Goal: Information Seeking & Learning: Learn about a topic

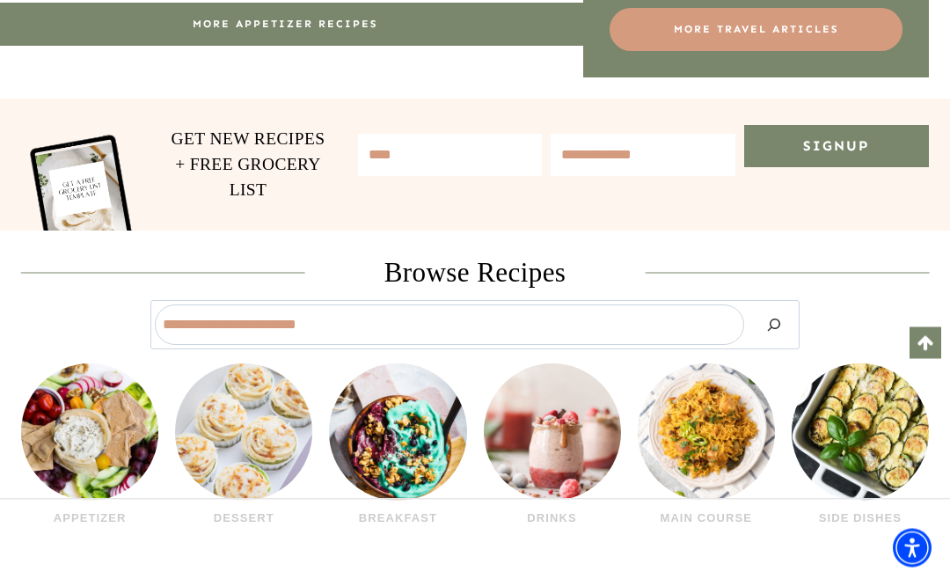
scroll to position [1416, 0]
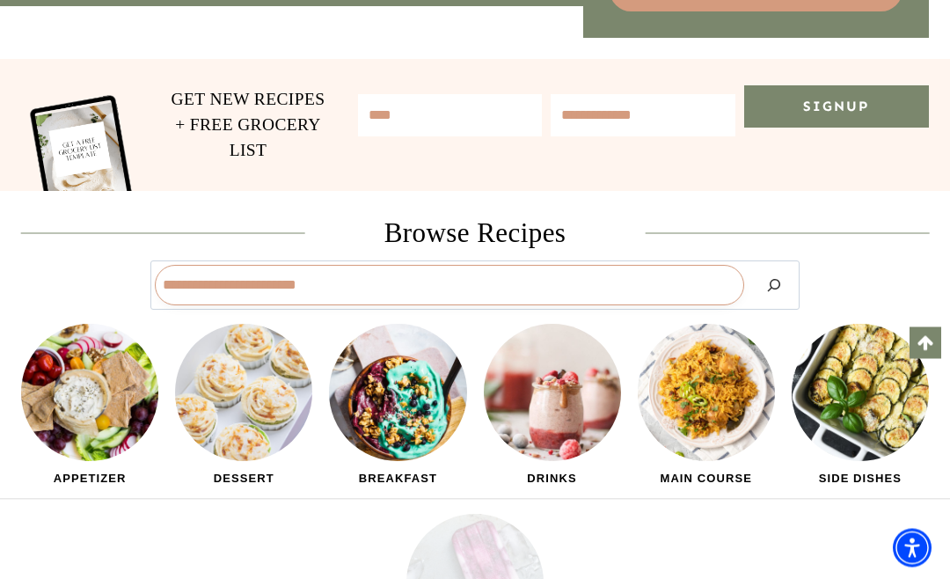
click at [211, 266] on input "Search" at bounding box center [449, 286] width 589 height 40
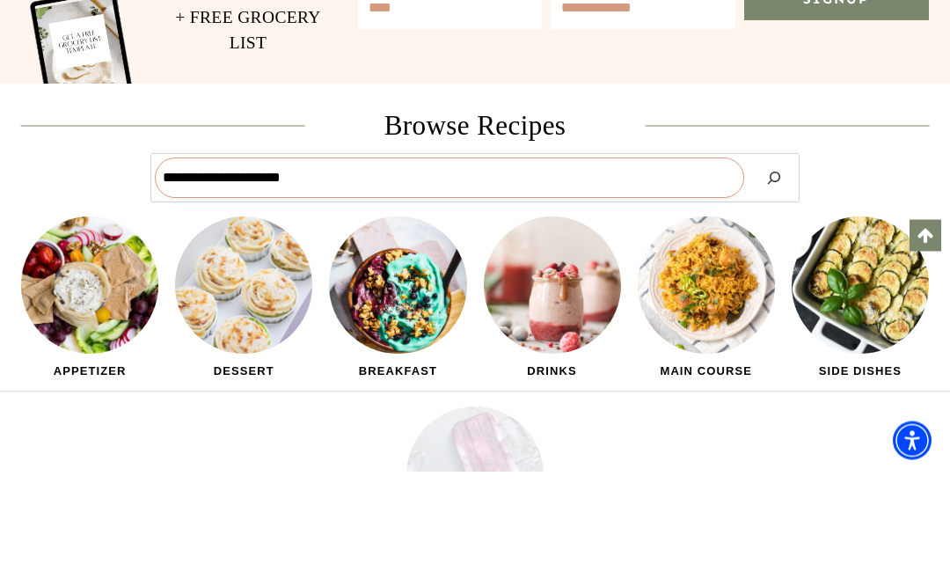
type input "**********"
click at [774, 266] on button "Search" at bounding box center [774, 286] width 42 height 40
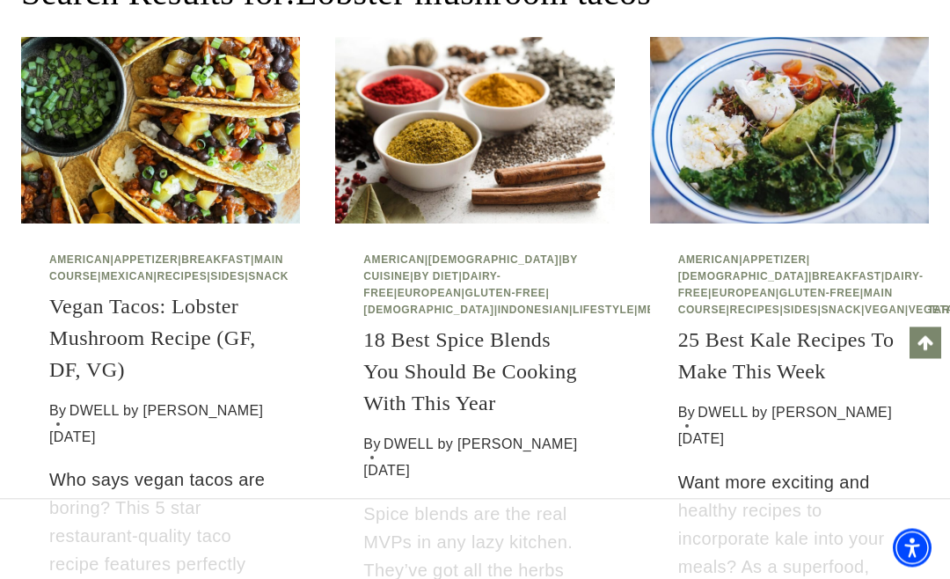
scroll to position [206, 0]
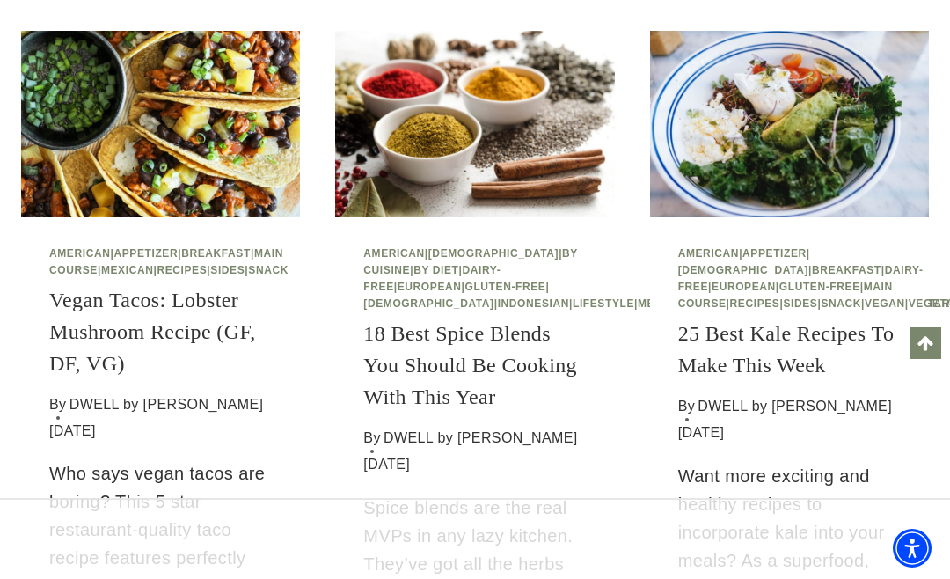
click at [210, 320] on link "Vegan Tacos: Lobster Mushroom Recipe (GF, DF, VG)" at bounding box center [152, 331] width 207 height 86
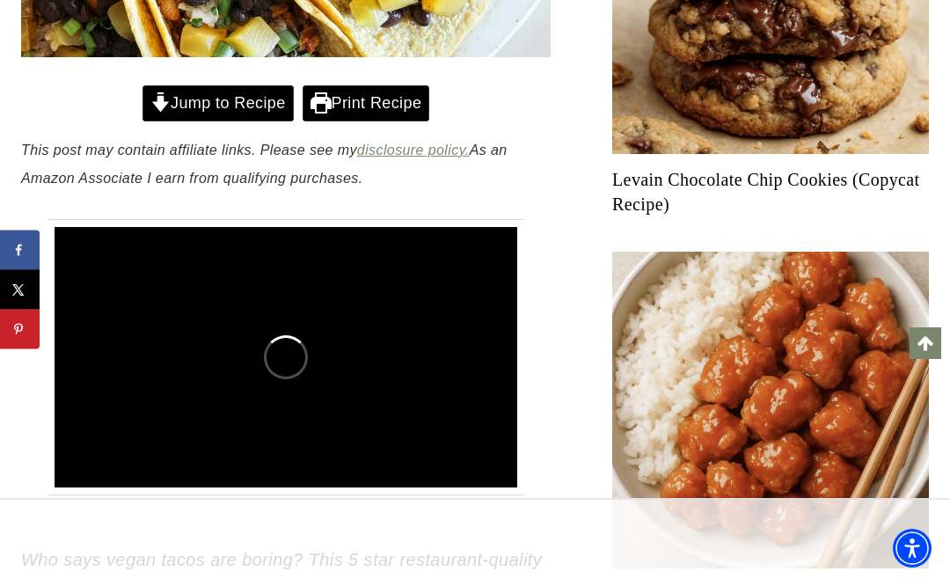
scroll to position [863, 0]
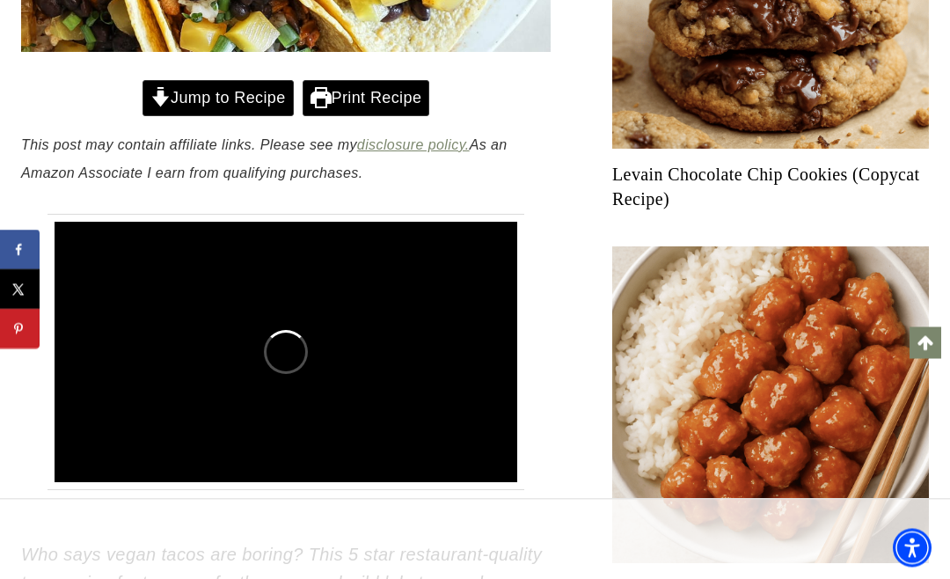
click at [243, 113] on link "Jump to Recipe" at bounding box center [217, 99] width 151 height 36
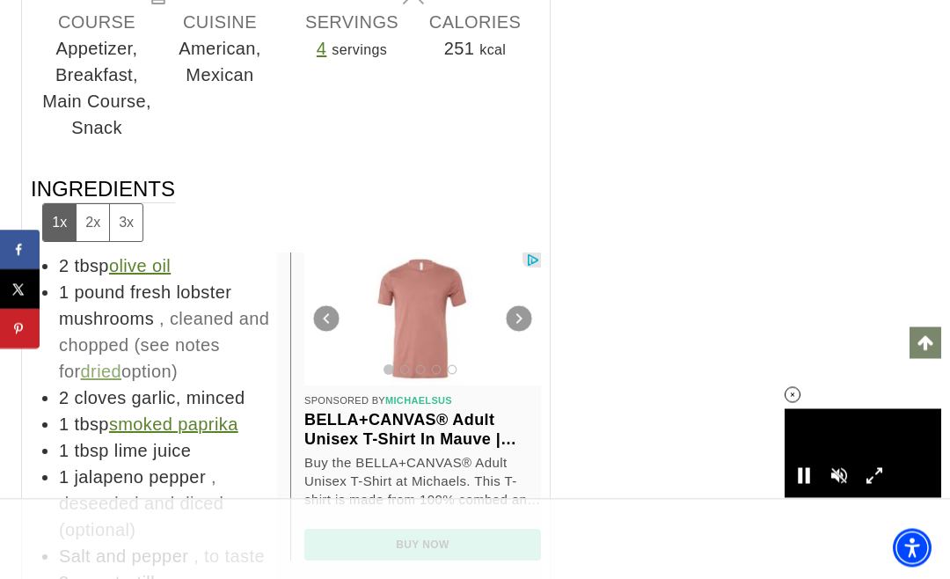
scroll to position [12057, 0]
